Goal: Navigation & Orientation: Go to known website

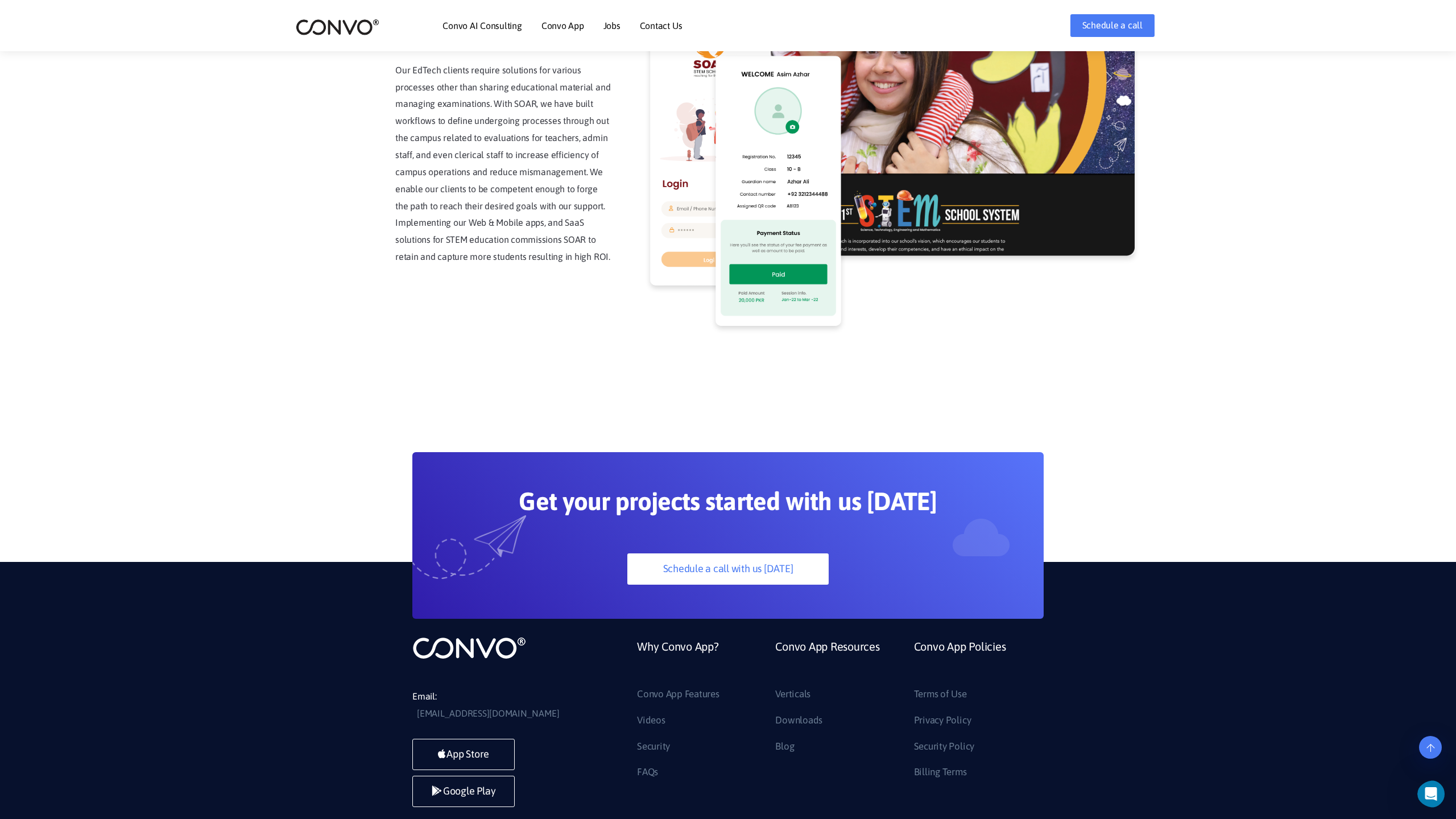
scroll to position [2897, 0]
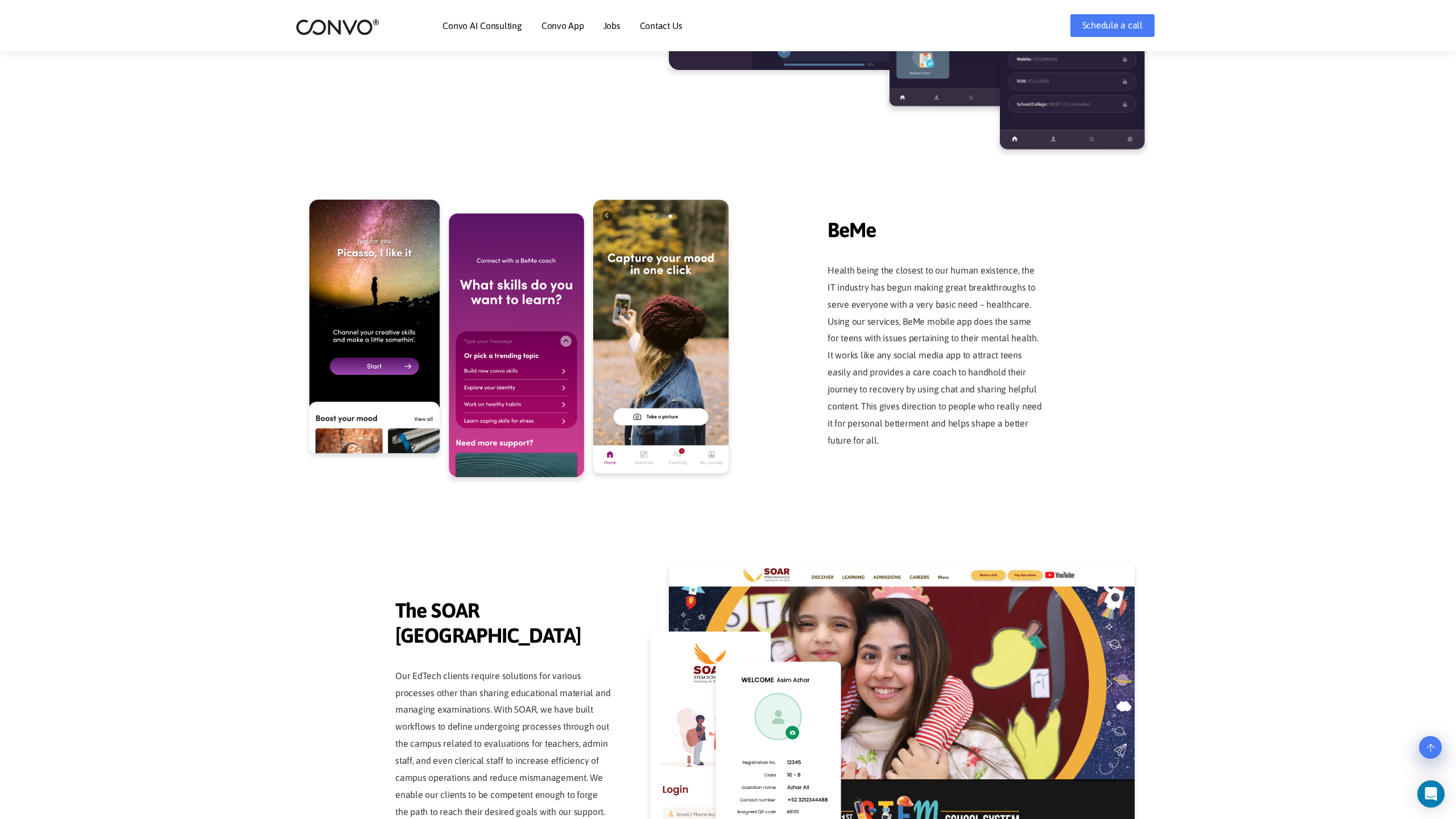
scroll to position [2897, 0]
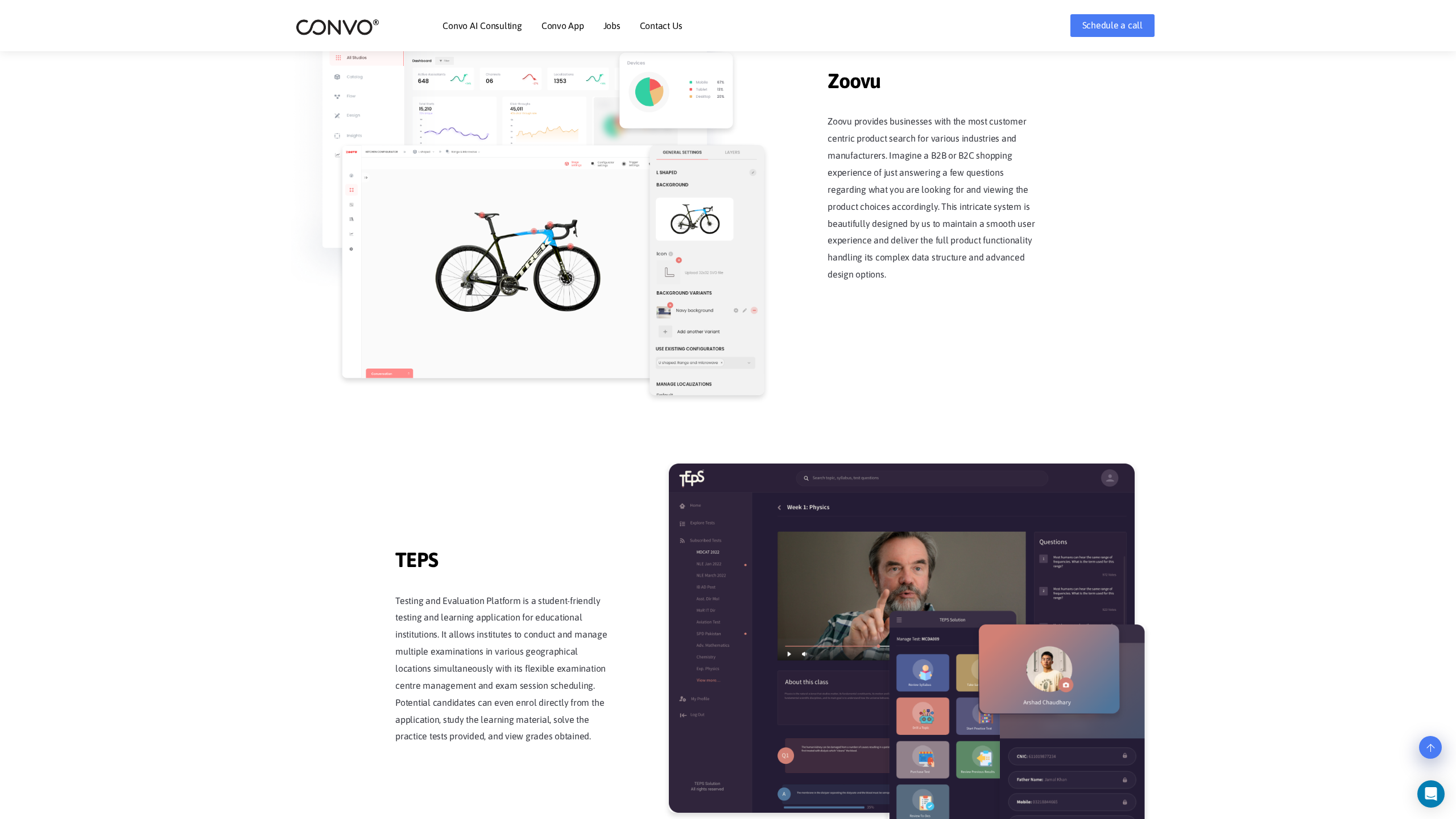
scroll to position [2229, 0]
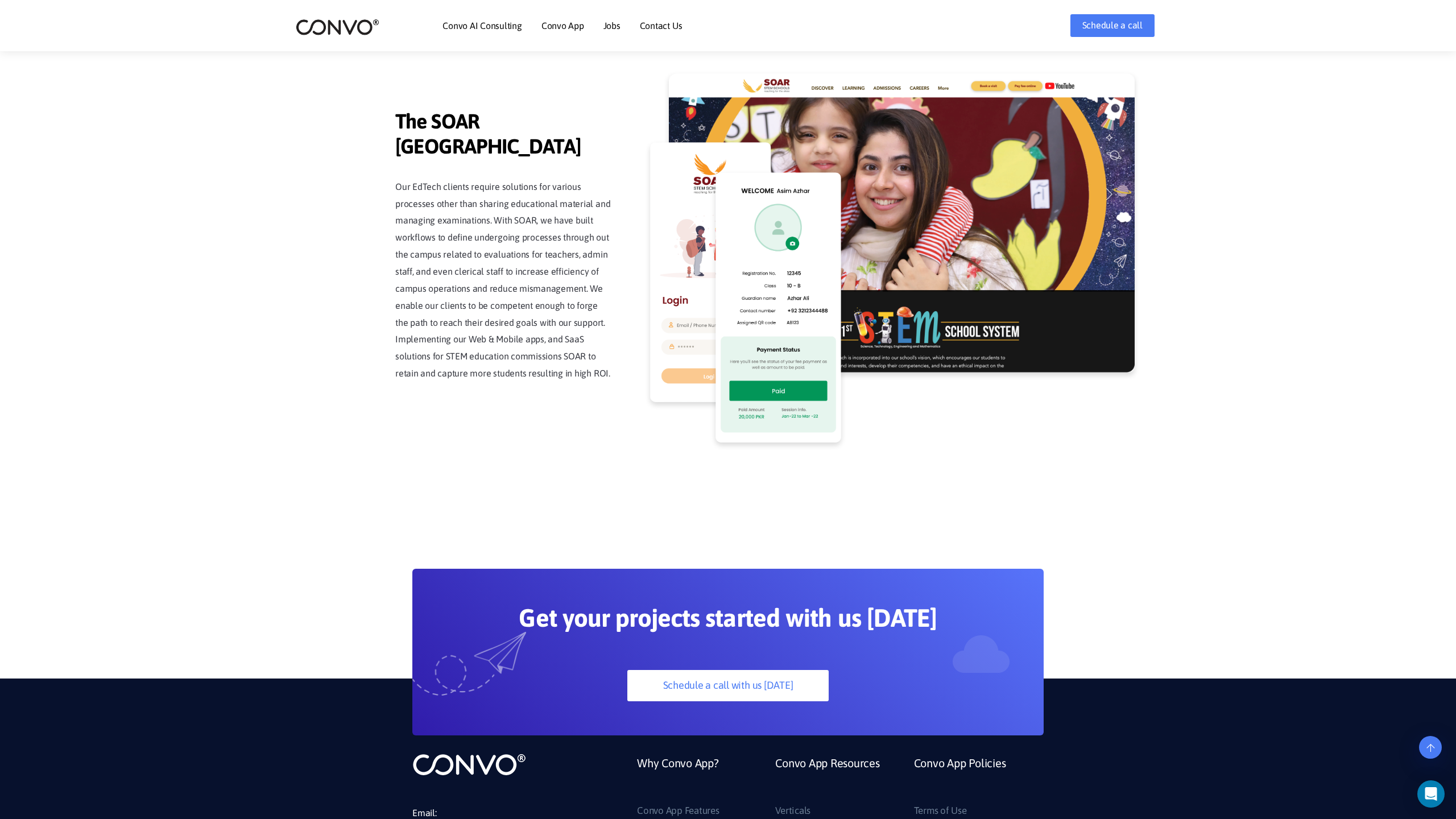
scroll to position [2897, 0]
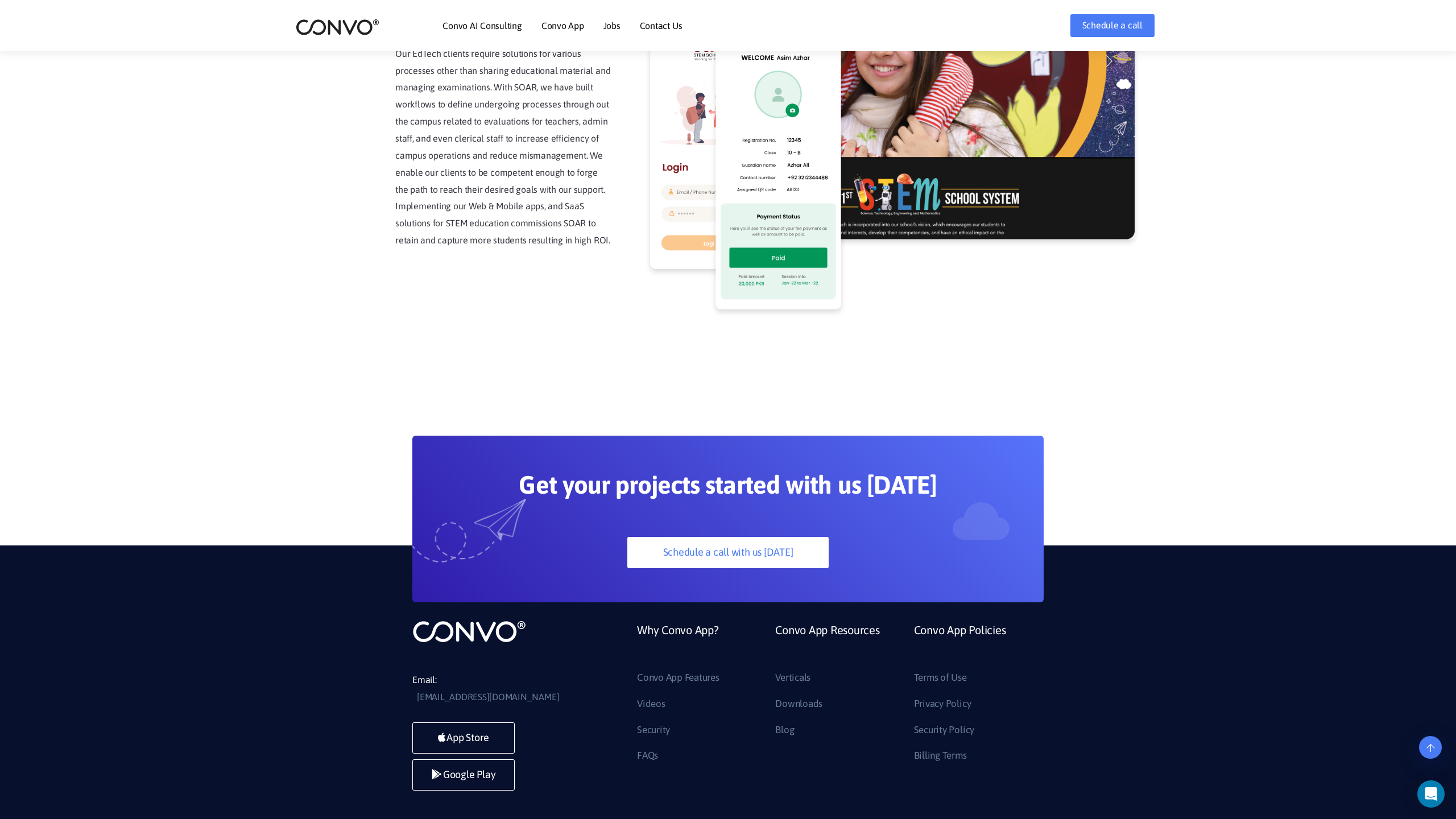
scroll to position [2897, 0]
